Goal: Check status: Check status

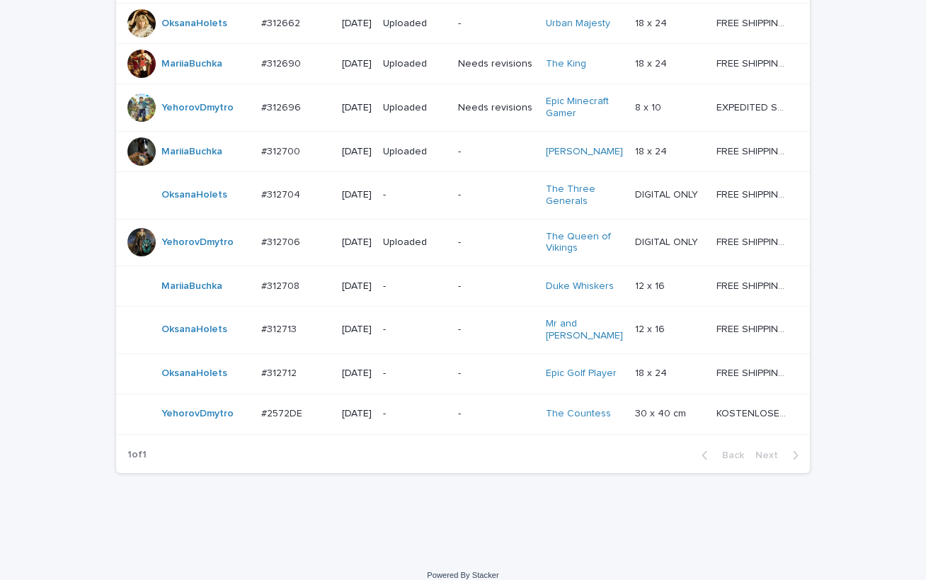
scroll to position [1211, 0]
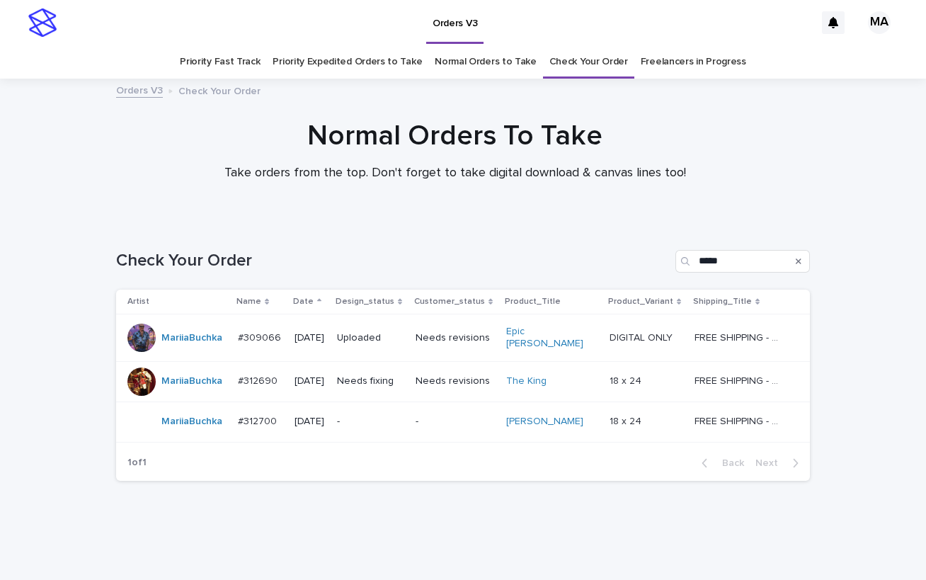
scroll to position [16, 0]
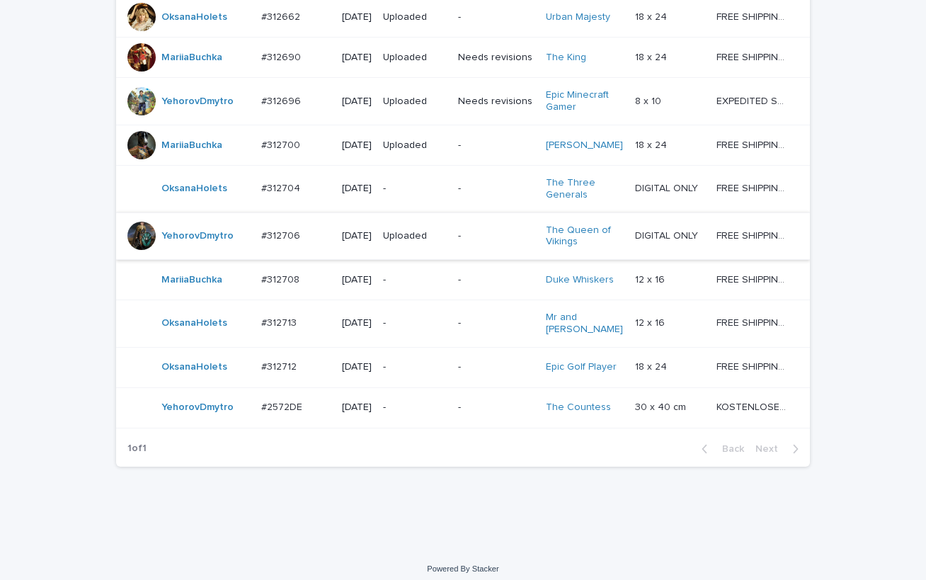
scroll to position [1211, 0]
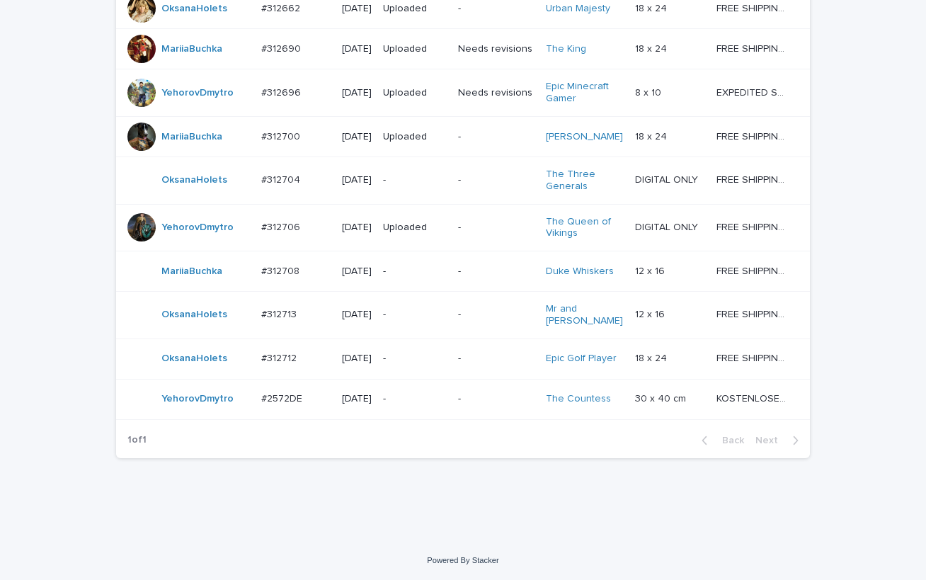
click at [414, 396] on p "-" at bounding box center [415, 399] width 64 height 12
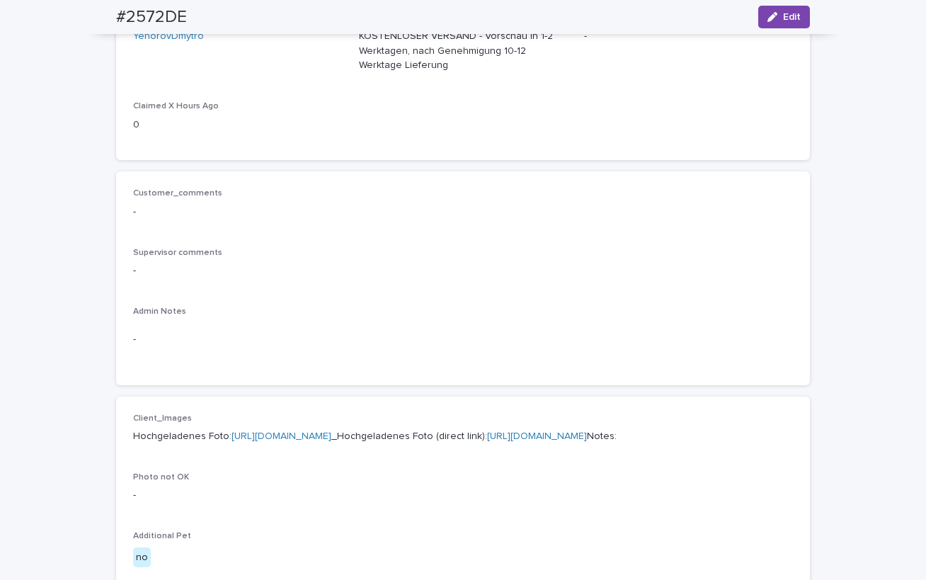
scroll to position [495, 0]
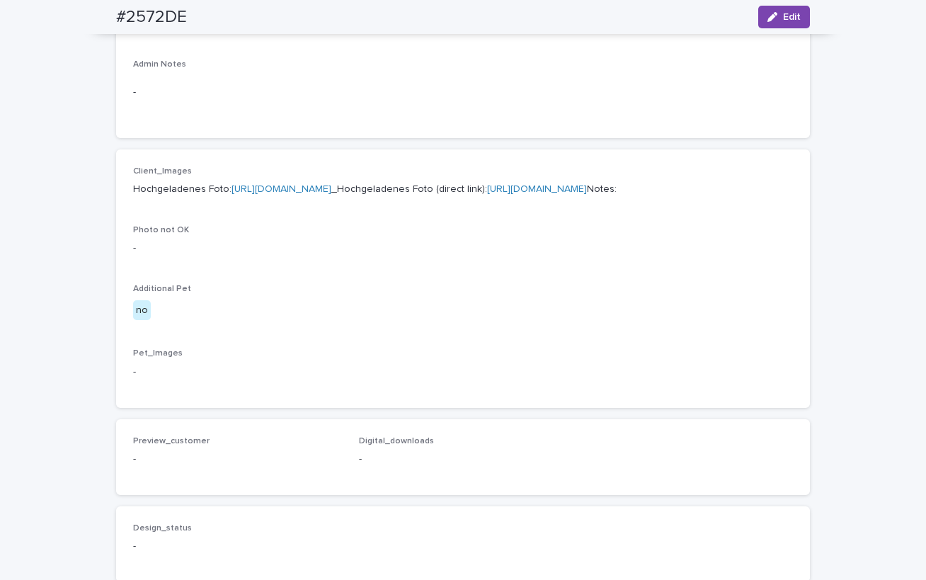
click at [331, 190] on link "https://cdn.shopify.com-uploadkit.app/s/files/1/0033/4807/0511/files/download.h…" at bounding box center [282, 189] width 100 height 10
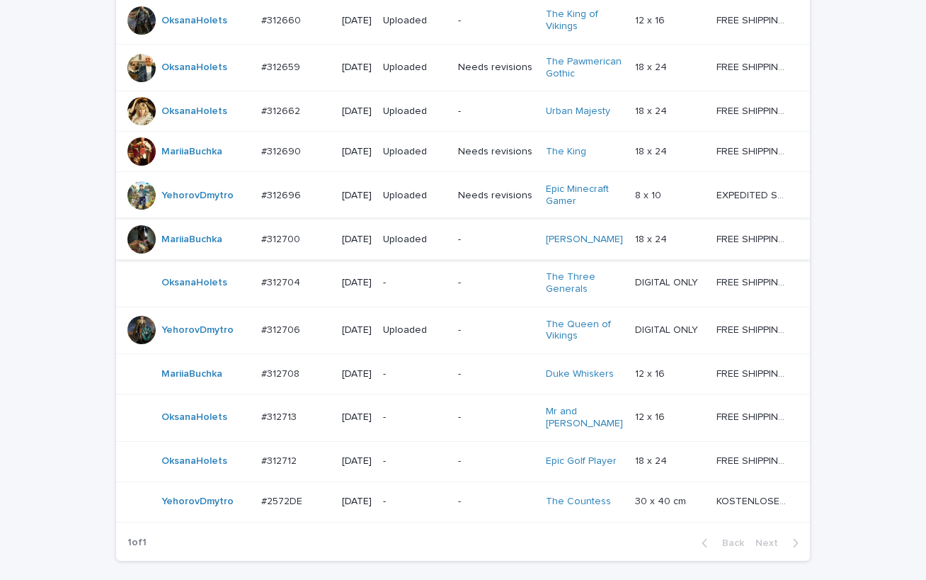
scroll to position [1211, 0]
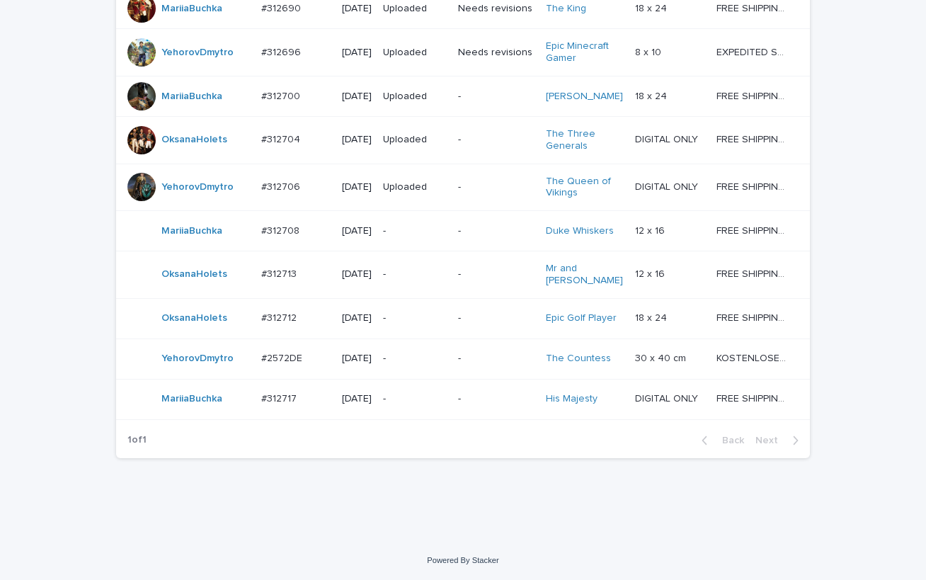
click at [422, 405] on p "-" at bounding box center [415, 399] width 64 height 12
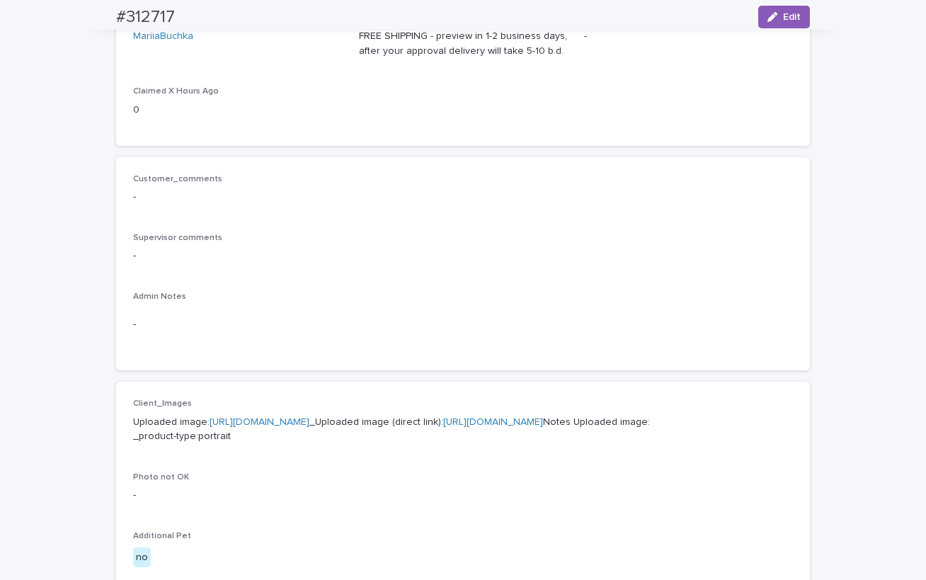
scroll to position [495, 0]
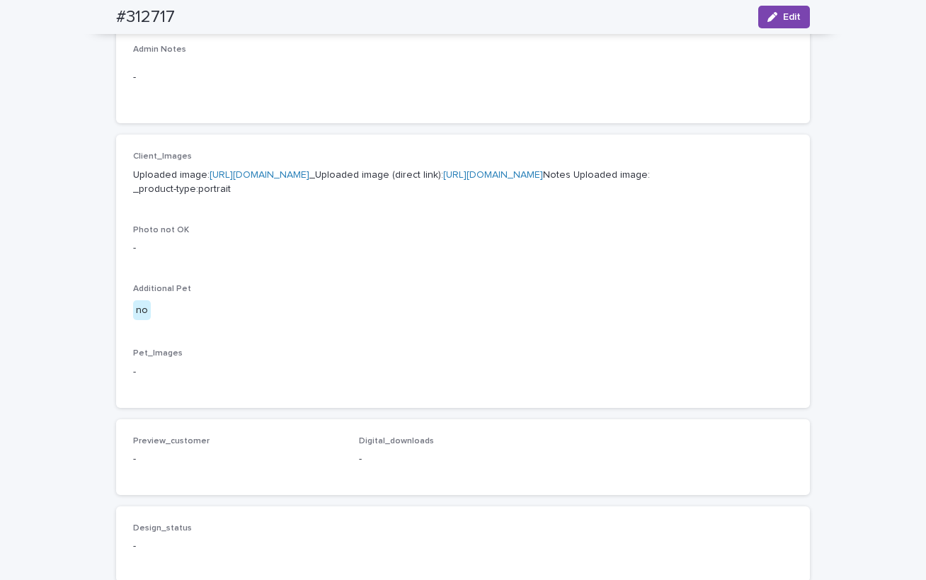
click at [309, 174] on link "https://cdn.shopify.com-uploadkit.app/s/files/1/0033/4807/0511/files/download.h…" at bounding box center [260, 175] width 100 height 10
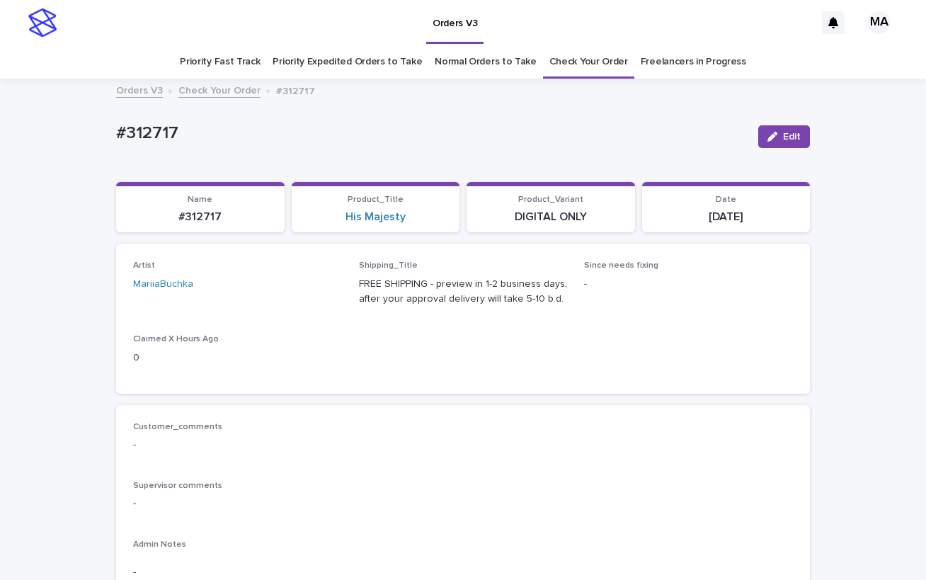
click at [324, 141] on p "#312717" at bounding box center [431, 133] width 631 height 21
